Goal: Information Seeking & Learning: Learn about a topic

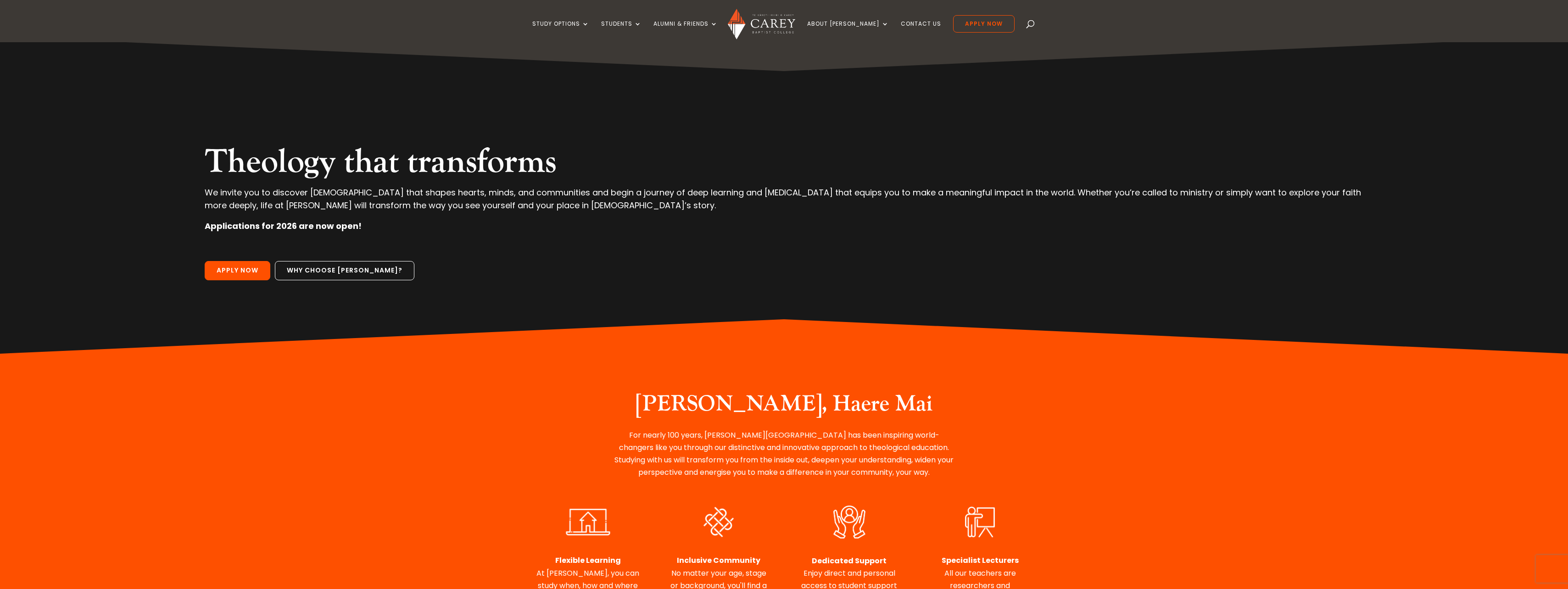
scroll to position [13, 0]
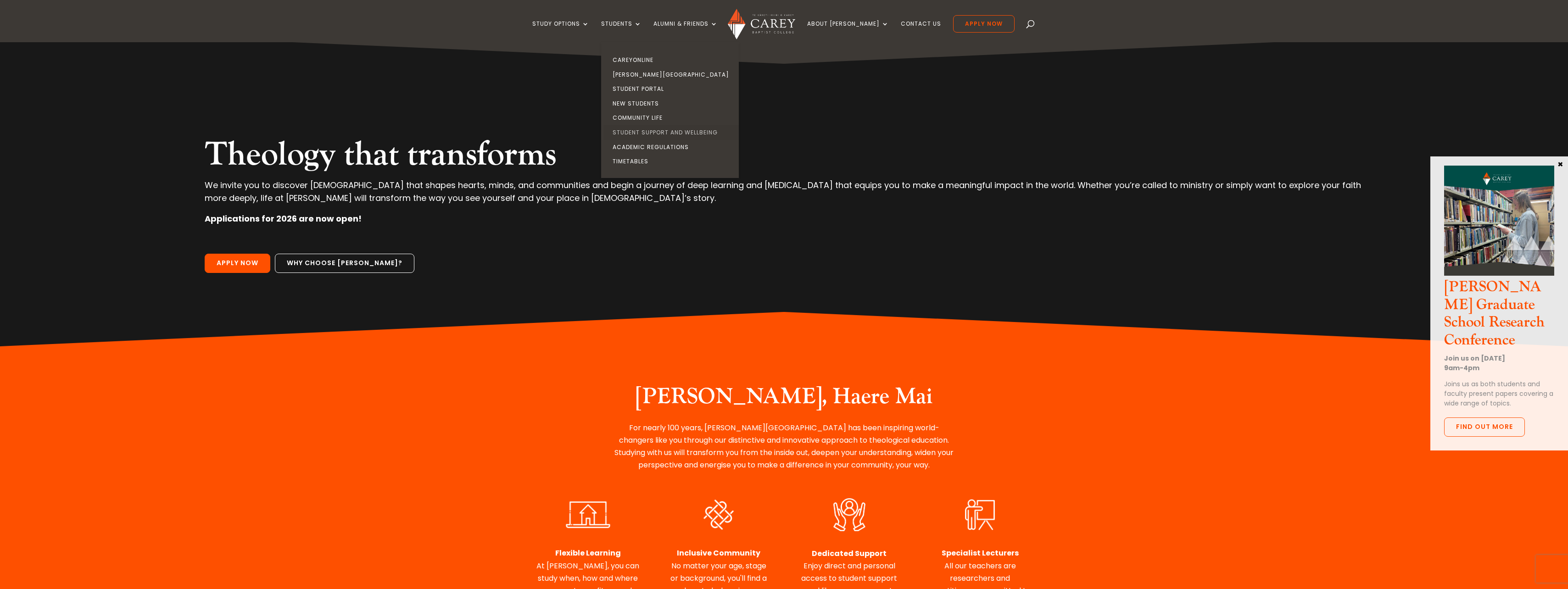
click at [676, 125] on link "Student Support and Wellbeing" at bounding box center [672, 133] width 138 height 15
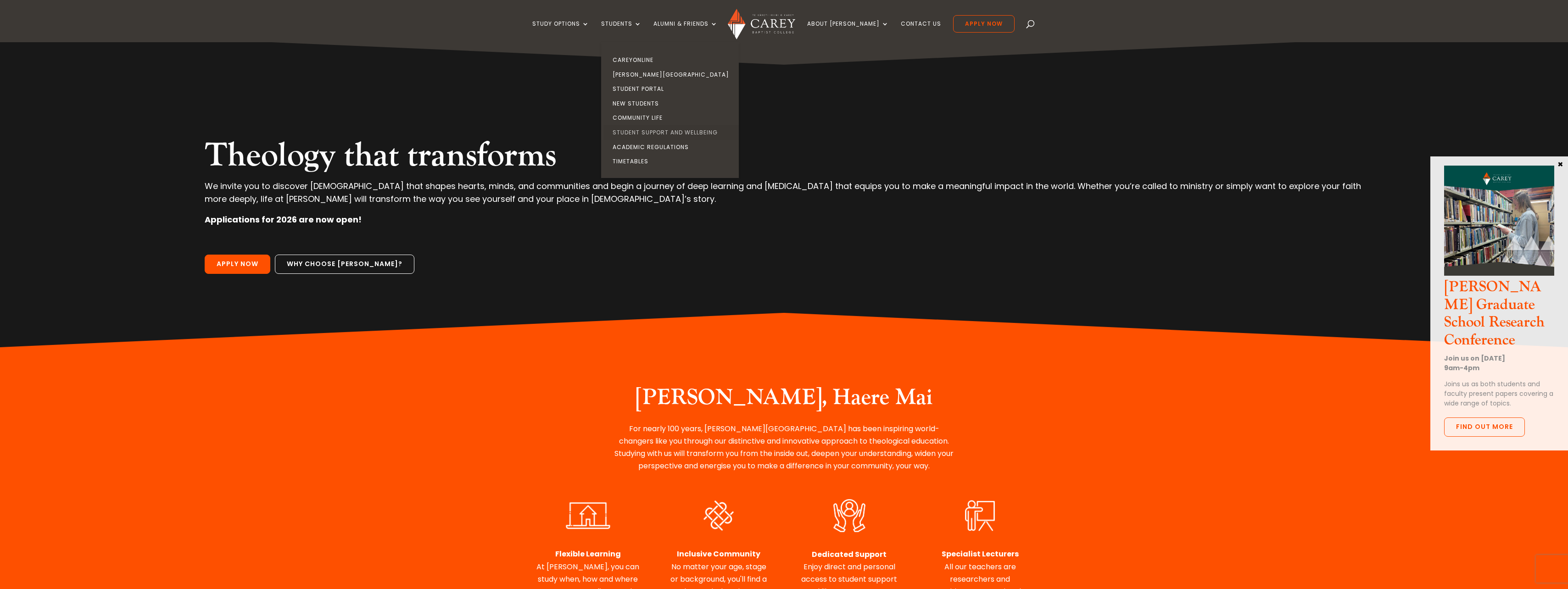
scroll to position [6, 0]
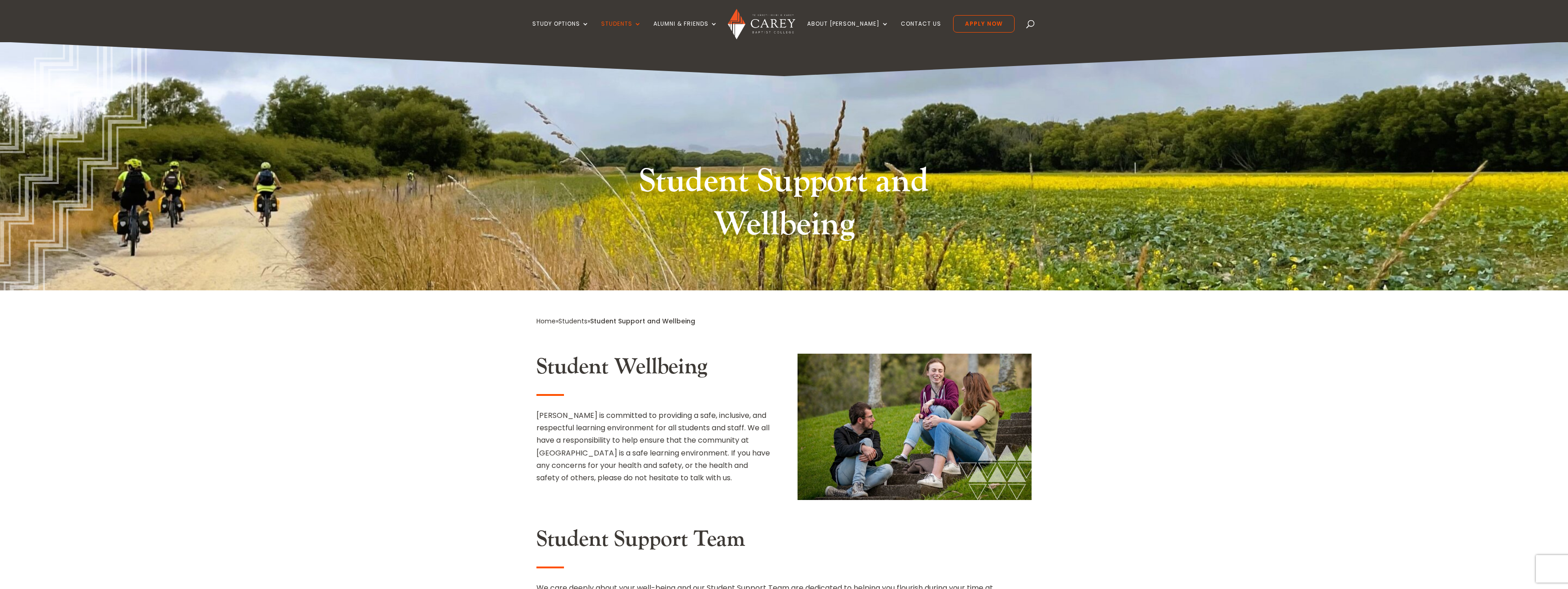
click at [1009, 18] on div "Study Options Certificate in Christian Leadership (Micro-credential) Intermissi…" at bounding box center [783, 21] width 1539 height 42
click at [1013, 29] on div "Study Options Certificate in Christian Leadership (Micro-credential) Intermissi…" at bounding box center [783, 21] width 1539 height 42
click at [1031, 26] on span at bounding box center [1031, 26] width 0 height 0
type input "**********"
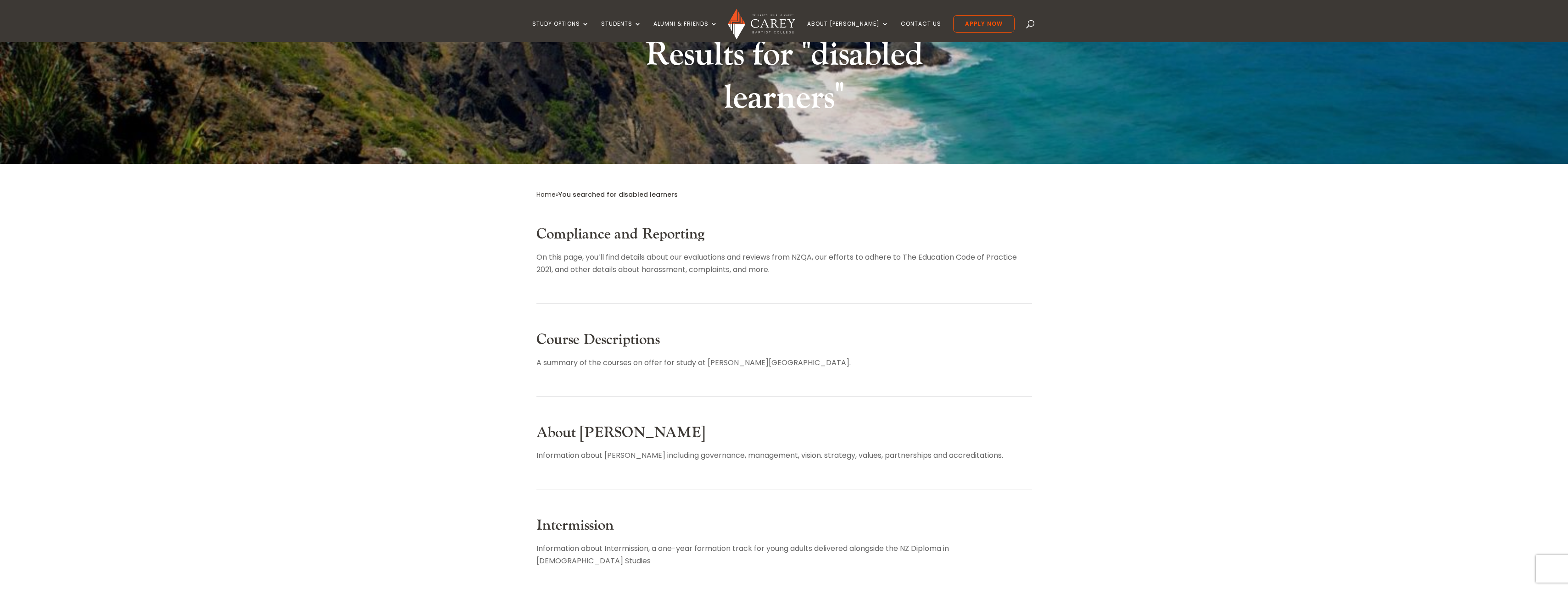
scroll to position [91, 0]
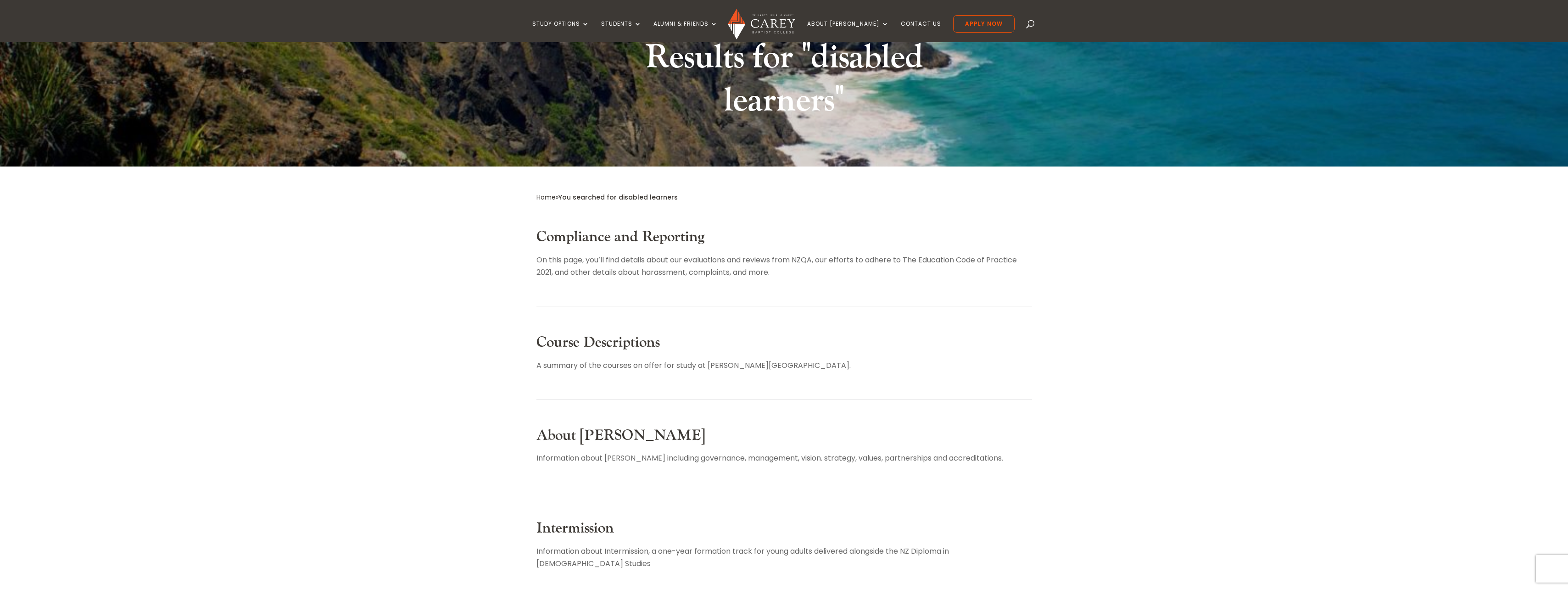
click at [674, 239] on link "Compliance and Reporting" at bounding box center [620, 237] width 168 height 19
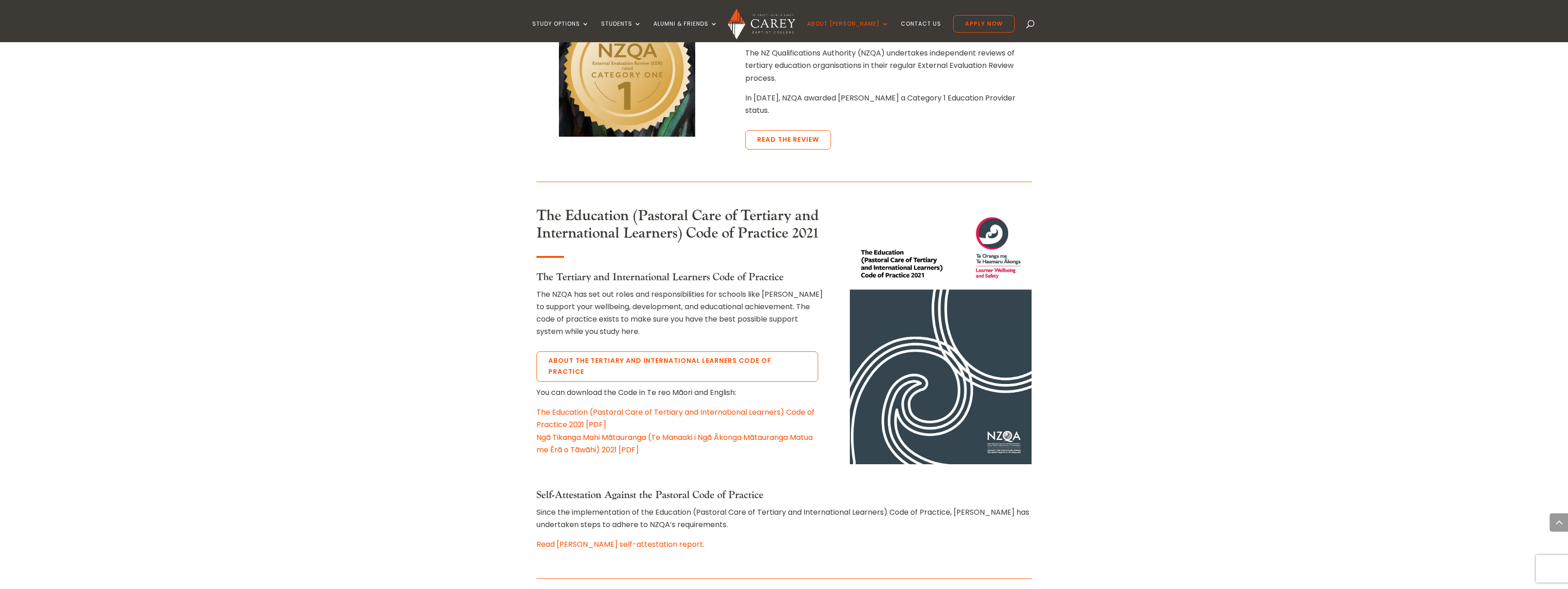
scroll to position [605, 0]
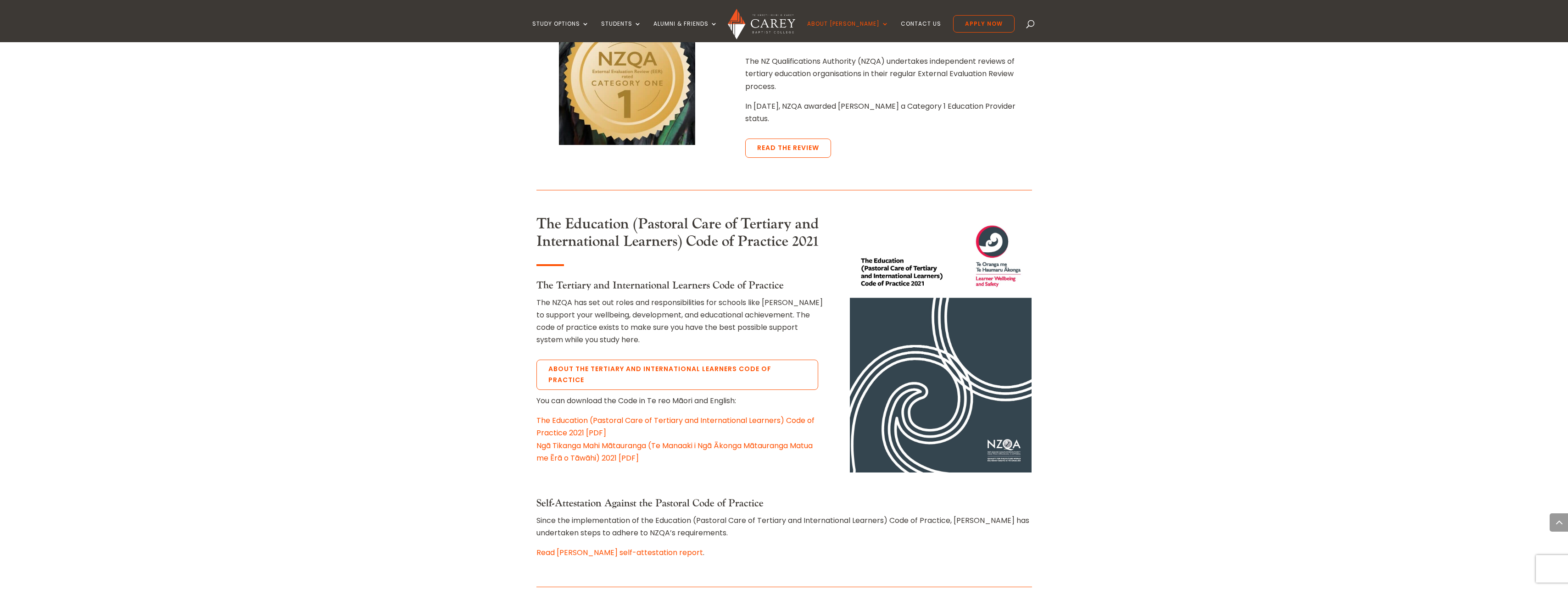
click at [588, 415] on link "The Education (Pastoral Care of Tertiary and International Learners) Code of Pr…" at bounding box center [675, 427] width 278 height 23
